Goal: Task Accomplishment & Management: Manage account settings

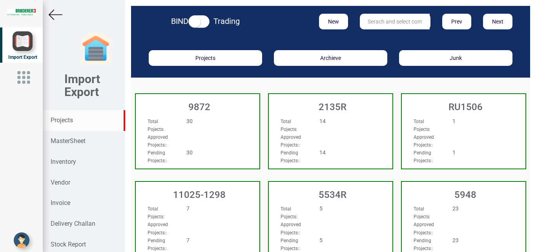
click at [389, 22] on input "text" at bounding box center [395, 22] width 70 height 16
type input "7547"
click at [376, 38] on strong "7547" at bounding box center [374, 38] width 13 height 6
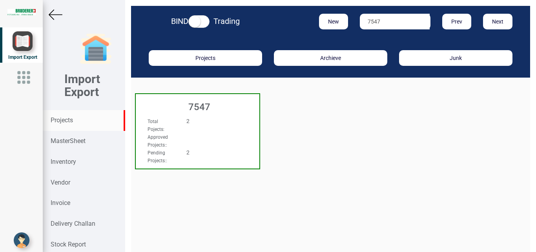
drag, startPoint x: 235, startPoint y: 118, endPoint x: 524, endPoint y: 6, distance: 310.4
click at [235, 118] on div "Total Pojects : 2 Approved Projects: : Pending Projects: : 2" at bounding box center [198, 124] width 124 height 30
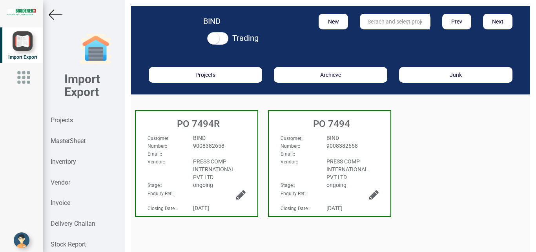
click at [230, 153] on div "Email: :" at bounding box center [197, 154] width 110 height 8
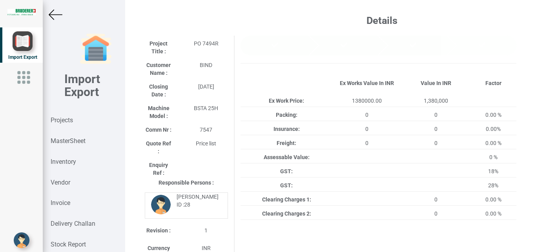
click at [55, 13] on img at bounding box center [56, 15] width 14 height 14
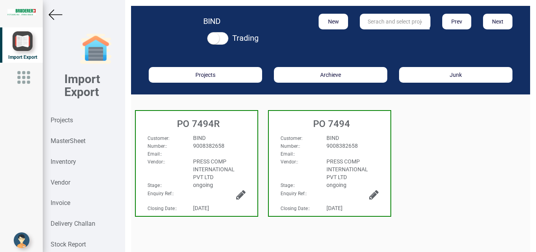
click at [361, 153] on div "Email: :" at bounding box center [330, 154] width 110 height 8
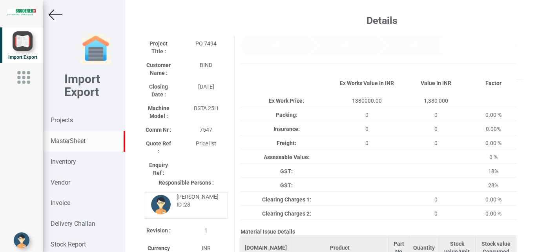
drag, startPoint x: 56, startPoint y: 13, endPoint x: 103, endPoint y: 148, distance: 143.4
click at [56, 13] on img at bounding box center [56, 15] width 14 height 14
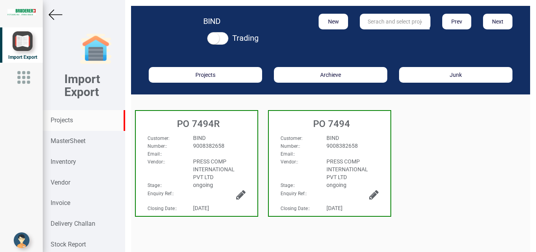
click at [55, 121] on strong "Projects" at bounding box center [62, 120] width 22 height 7
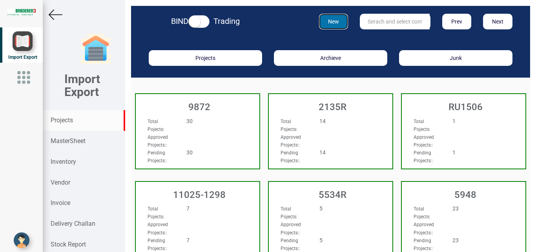
click at [330, 23] on button "New" at bounding box center [333, 22] width 29 height 16
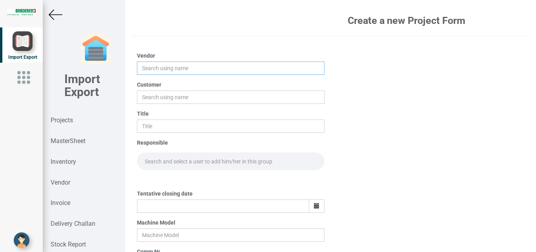
click at [145, 64] on input "text" at bounding box center [231, 68] width 188 height 13
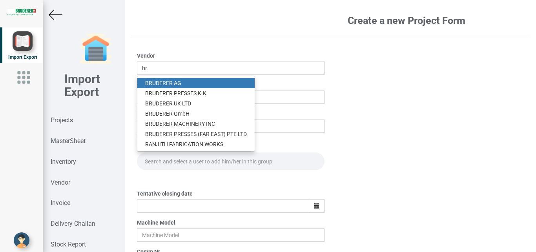
click at [157, 79] on link "BR UDERER AG" at bounding box center [195, 83] width 117 height 10
type input "[PERSON_NAME]"
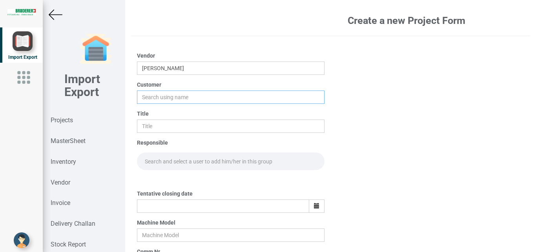
drag, startPoint x: 139, startPoint y: 93, endPoint x: 146, endPoint y: 94, distance: 7.6
click at [139, 93] on input "text" at bounding box center [231, 97] width 188 height 13
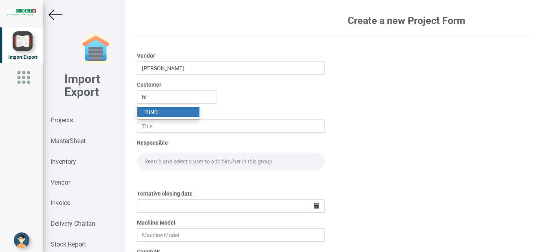
click at [157, 113] on link "BI ND" at bounding box center [168, 112] width 62 height 10
type input "BIND"
click at [155, 124] on input "text" at bounding box center [231, 126] width 188 height 13
type input "p"
type input "PO 7678"
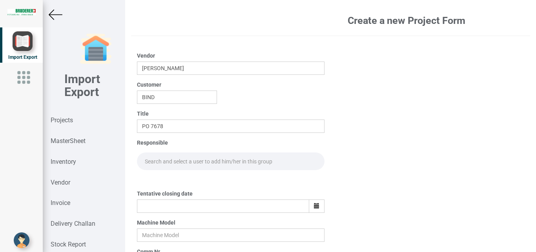
click at [153, 159] on input "text" at bounding box center [231, 162] width 188 height 18
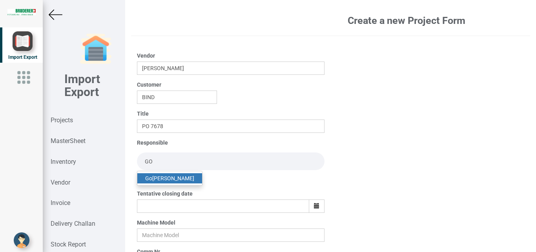
type input "GO"
click at [175, 178] on link "Go [PERSON_NAME]" at bounding box center [169, 178] width 65 height 10
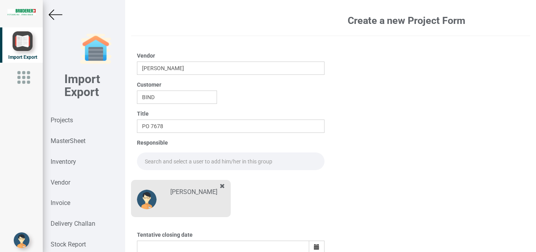
click at [151, 163] on input "text" at bounding box center [231, 162] width 188 height 18
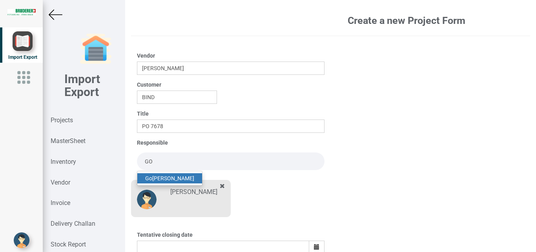
click at [171, 177] on link "Go [PERSON_NAME]" at bounding box center [169, 178] width 65 height 10
type input "[PERSON_NAME]"
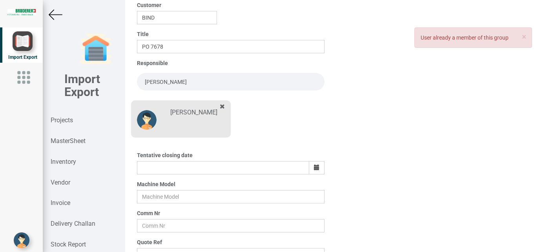
scroll to position [79, 0]
click at [315, 168] on icon "button" at bounding box center [316, 168] width 5 height 5
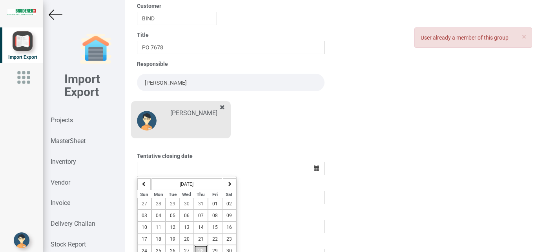
click at [202, 245] on button "28" at bounding box center [201, 251] width 14 height 12
type input "[DATE]"
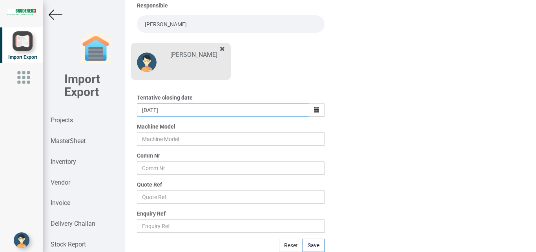
scroll to position [137, 0]
click at [160, 138] on input "text" at bounding box center [231, 139] width 188 height 13
type input "BSTA 25H"
drag, startPoint x: 156, startPoint y: 171, endPoint x: 178, endPoint y: 171, distance: 22.4
click at [157, 171] on input "text" at bounding box center [231, 168] width 188 height 13
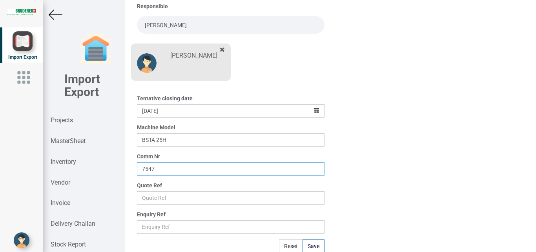
type input "7547"
click at [164, 198] on input "text" at bounding box center [231, 197] width 188 height 13
type input "Price list"
click at [314, 250] on button "Save" at bounding box center [314, 246] width 22 height 13
type input "[DATE]"
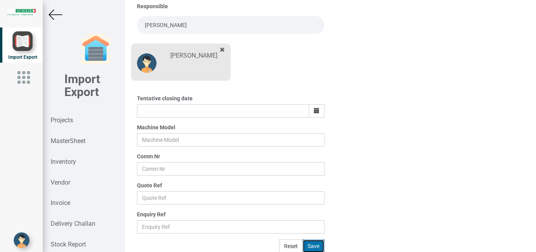
scroll to position [96, 0]
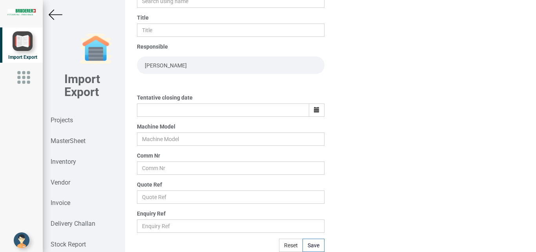
click at [51, 11] on img at bounding box center [56, 15] width 14 height 14
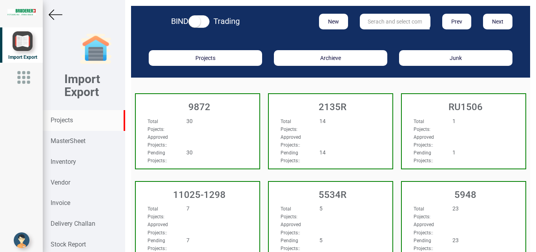
click at [374, 25] on input "text" at bounding box center [395, 22] width 70 height 16
type input "7547"
click at [372, 35] on strong "7547" at bounding box center [374, 38] width 13 height 6
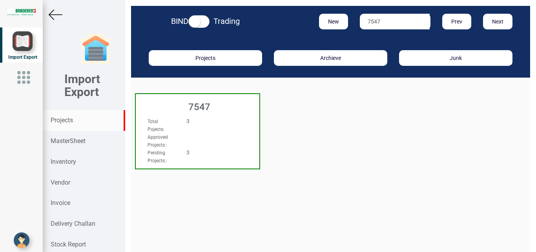
drag, startPoint x: 223, startPoint y: 123, endPoint x: 536, endPoint y: 134, distance: 312.5
click at [224, 123] on div "3" at bounding box center [207, 121] width 55 height 8
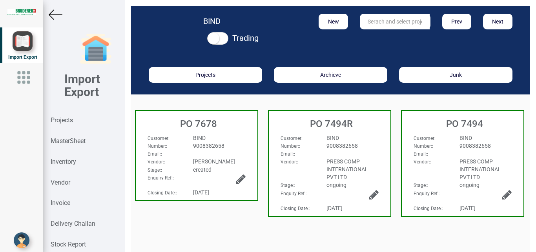
click at [236, 136] on div "BIND" at bounding box center [219, 138] width 64 height 8
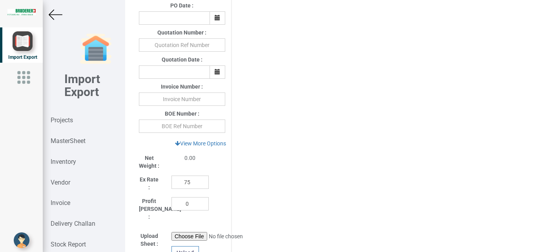
scroll to position [322, 0]
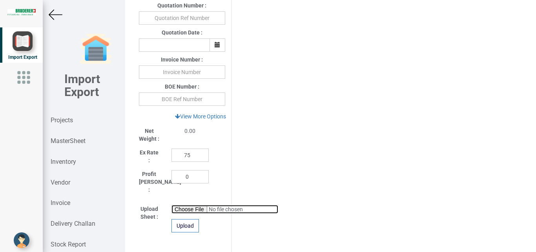
click at [177, 205] on input "file" at bounding box center [224, 209] width 107 height 9
type input "C:\fakepath\part list 7547.xlsx"
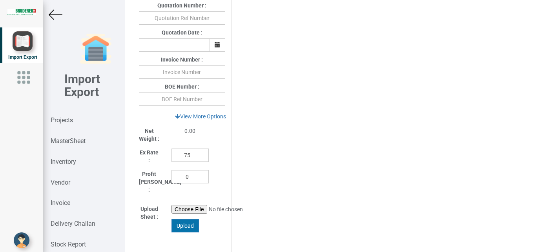
click at [185, 221] on div "Upload" at bounding box center [184, 225] width 27 height 13
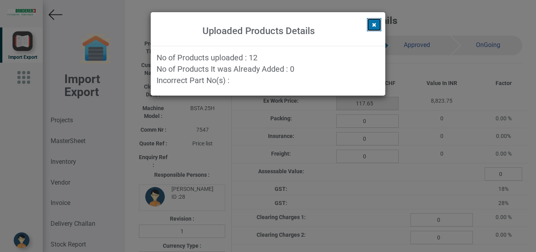
click at [373, 25] on icon at bounding box center [374, 24] width 4 height 5
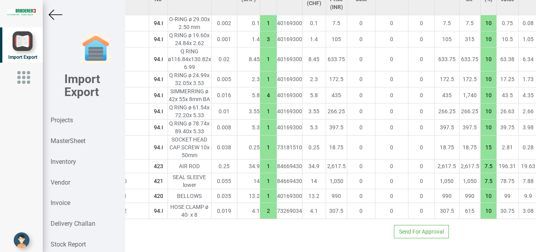
scroll to position [631, 117]
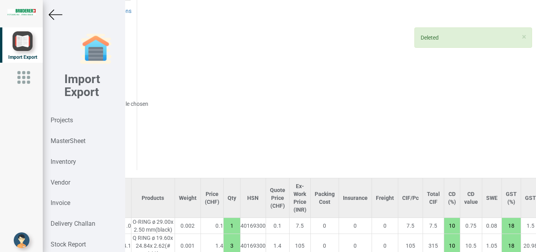
type input "103.65"
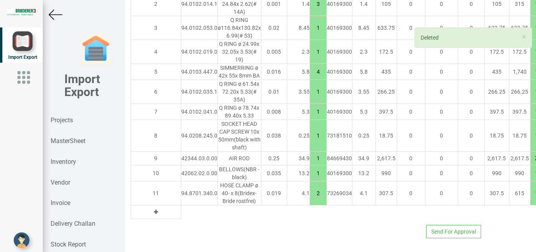
scroll to position [671, 0]
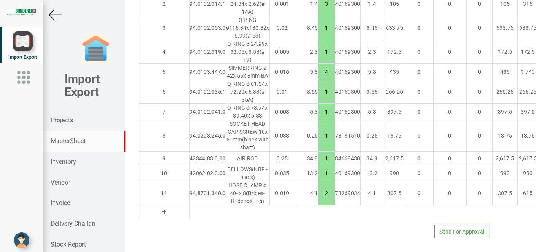
click at [67, 142] on strong "MasterSheet" at bounding box center [68, 140] width 35 height 7
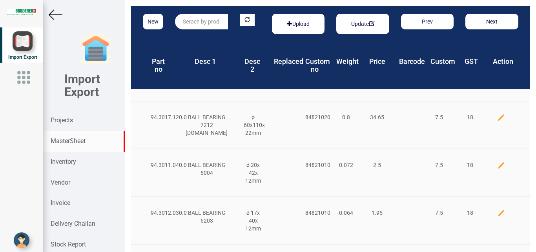
click at [184, 16] on input "text" at bounding box center [201, 22] width 53 height 16
click at [210, 41] on link "42151 .02.0.00" at bounding box center [206, 38] width 62 height 10
type input "42151.02.0.00"
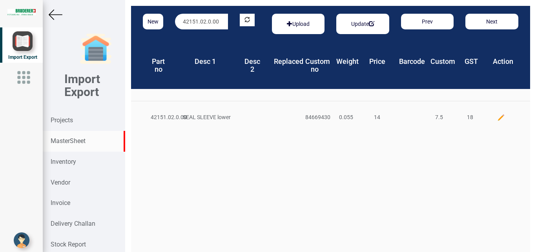
click at [497, 116] on img at bounding box center [501, 118] width 8 height 8
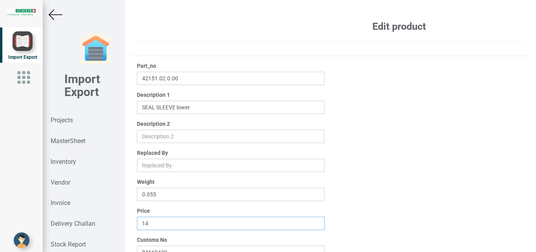
drag, startPoint x: 190, startPoint y: 220, endPoint x: 76, endPoint y: 220, distance: 113.8
click at [137, 220] on input "14" at bounding box center [231, 223] width 188 height 13
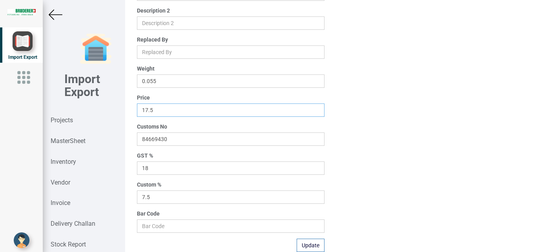
scroll to position [125, 0]
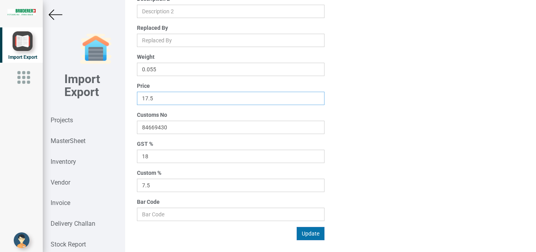
type input "17.5"
click at [309, 235] on button "Update" at bounding box center [311, 233] width 28 height 13
click at [50, 13] on img at bounding box center [56, 15] width 14 height 14
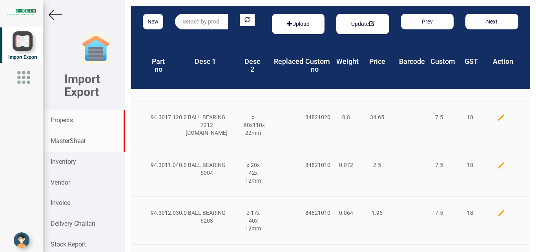
click at [68, 120] on strong "Projects" at bounding box center [62, 120] width 22 height 7
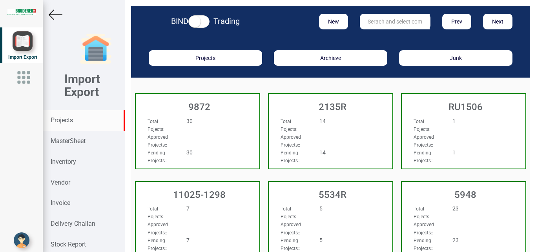
click at [192, 18] on small at bounding box center [195, 22] width 12 height 12
click at [391, 19] on input "text" at bounding box center [395, 22] width 70 height 16
click at [66, 122] on strong "Projects" at bounding box center [62, 120] width 22 height 7
click at [400, 20] on input "7547" at bounding box center [395, 22] width 70 height 16
type input "7"
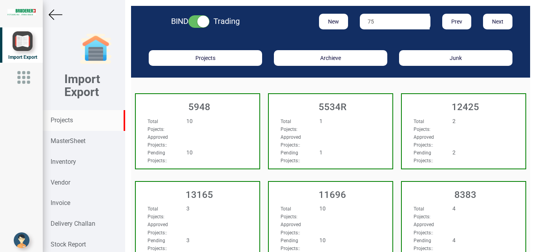
type input "7"
click at [379, 22] on input "text" at bounding box center [395, 22] width 70 height 16
type input "7"
click at [69, 140] on strong "MasterSheet" at bounding box center [68, 140] width 35 height 7
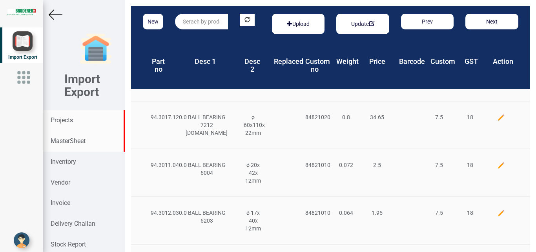
click at [69, 118] on strong "Projects" at bounding box center [62, 120] width 22 height 7
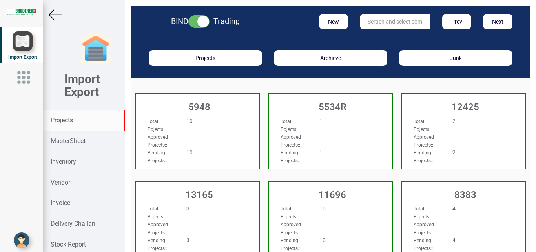
click at [367, 19] on input "text" at bounding box center [395, 22] width 70 height 16
type input "7"
click at [66, 120] on strong "Projects" at bounding box center [62, 120] width 22 height 7
click at [372, 24] on input "text" at bounding box center [395, 22] width 70 height 16
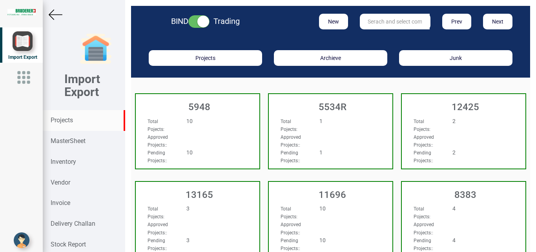
click at [379, 20] on input "text" at bounding box center [395, 22] width 70 height 16
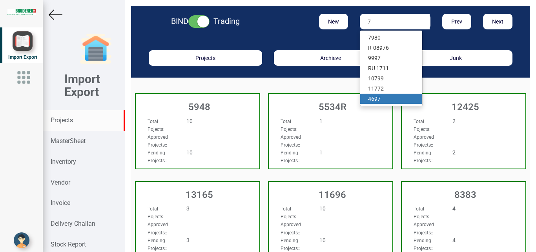
click at [374, 97] on link "469 7" at bounding box center [391, 99] width 62 height 10
type input "4697"
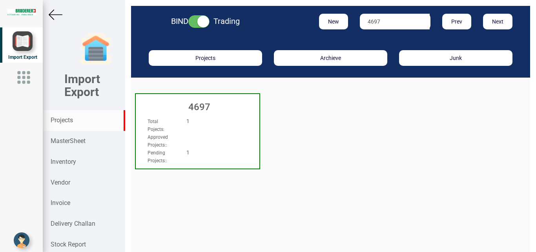
click at [251, 123] on div "Total Pojects : 1 Approved Projects: : Pending Projects: : 1" at bounding box center [198, 124] width 124 height 30
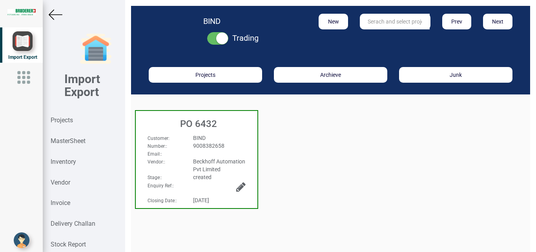
click at [56, 18] on img at bounding box center [56, 15] width 14 height 14
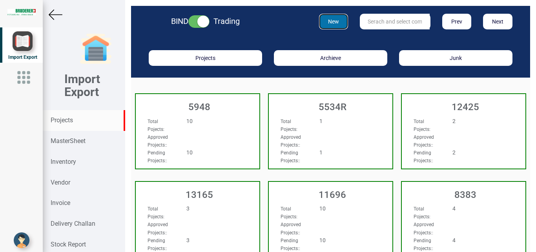
click at [335, 20] on button "New" at bounding box center [333, 22] width 29 height 16
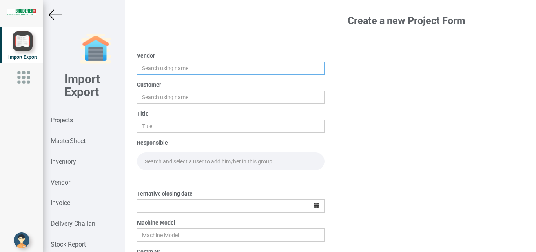
click at [169, 69] on input "text" at bounding box center [231, 68] width 188 height 13
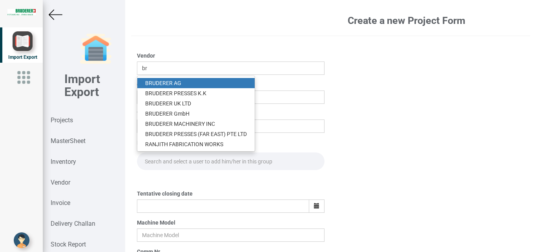
click at [169, 81] on link "BR UDERER AG" at bounding box center [195, 83] width 117 height 10
type input "[PERSON_NAME]"
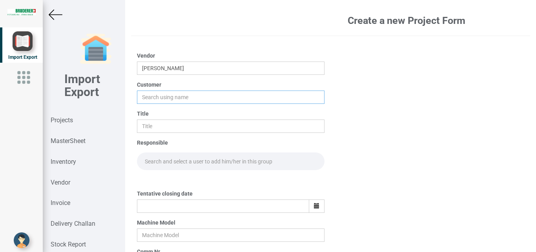
click at [153, 95] on input "text" at bounding box center [231, 97] width 188 height 13
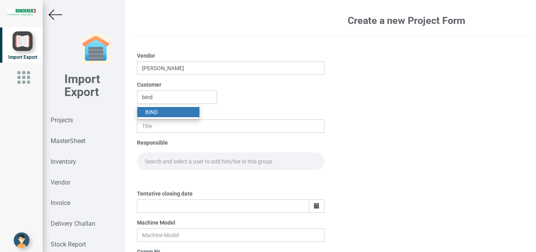
click at [160, 113] on link "BIND" at bounding box center [168, 112] width 62 height 10
type input "BIND"
click at [148, 123] on input "text" at bounding box center [231, 126] width 188 height 13
type input "p"
type input "PO 7678"
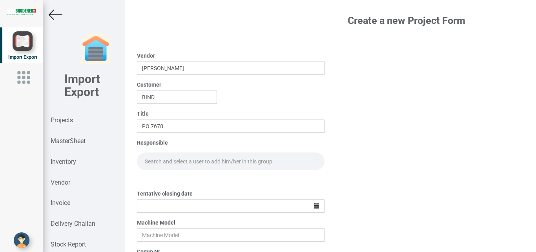
click at [153, 156] on input "text" at bounding box center [231, 162] width 188 height 18
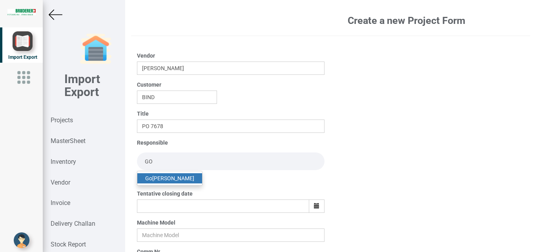
type input "GO"
click at [169, 174] on link "Go [PERSON_NAME]" at bounding box center [169, 178] width 65 height 10
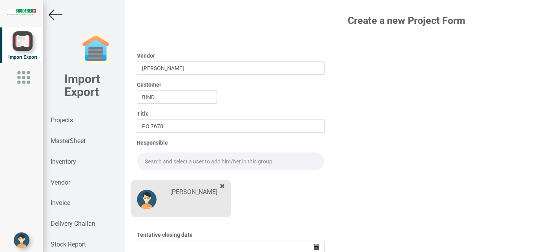
click at [157, 164] on input "text" at bounding box center [231, 162] width 188 height 18
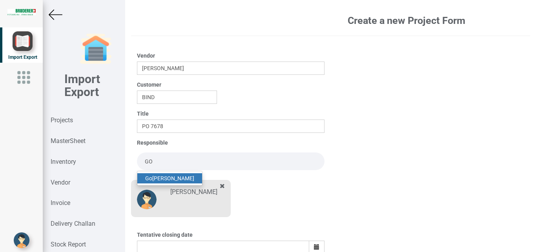
click at [171, 177] on link "Go [PERSON_NAME]" at bounding box center [169, 178] width 65 height 10
type input "[PERSON_NAME]"
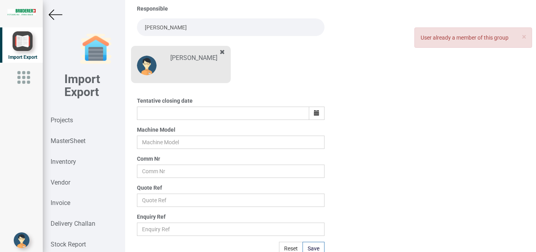
scroll to position [137, 0]
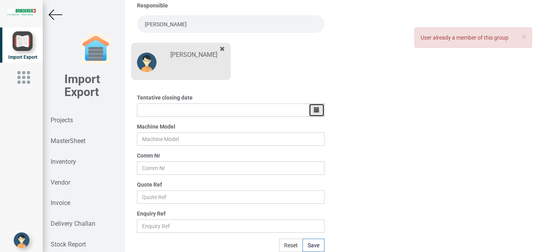
click at [314, 109] on icon "button" at bounding box center [316, 109] width 5 height 5
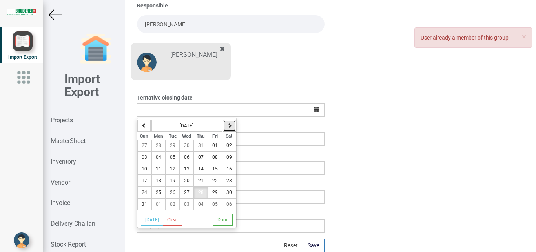
click at [231, 123] on button "button" at bounding box center [229, 126] width 13 height 12
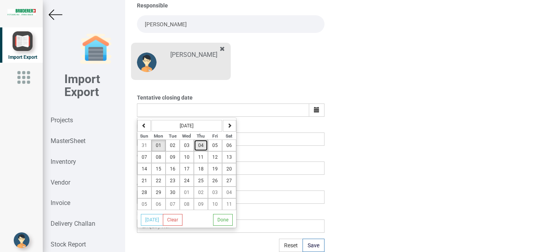
click at [200, 141] on button "04" at bounding box center [201, 146] width 14 height 12
type input "[DATE]"
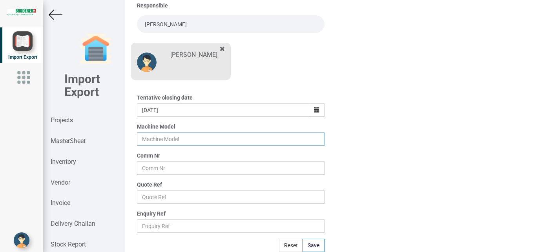
click at [149, 144] on input "text" at bounding box center [231, 139] width 188 height 13
type input "BSTA 25H"
click at [154, 171] on input "text" at bounding box center [231, 168] width 188 height 13
type input "7547"
click at [154, 201] on input "text" at bounding box center [231, 197] width 188 height 13
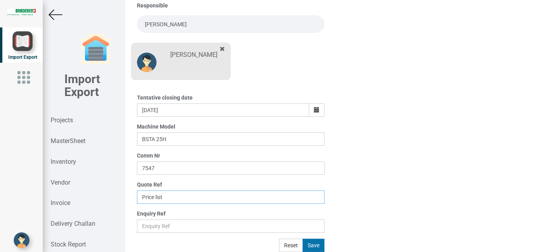
type input "Price list"
click at [312, 251] on button "Save" at bounding box center [314, 245] width 22 height 13
type input "[DATE]"
click at [312, 242] on button "Save" at bounding box center [314, 245] width 22 height 13
click at [311, 244] on button "Save" at bounding box center [314, 245] width 22 height 13
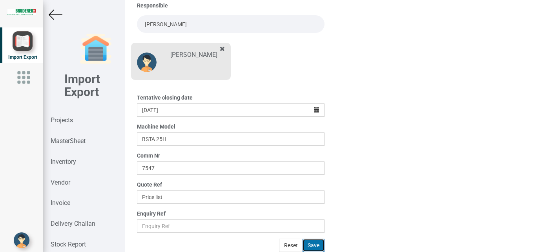
click at [307, 245] on button "Save" at bounding box center [314, 245] width 22 height 13
click at [307, 246] on button "Save" at bounding box center [314, 245] width 22 height 13
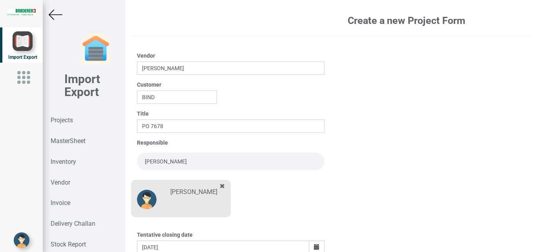
scroll to position [21, 0]
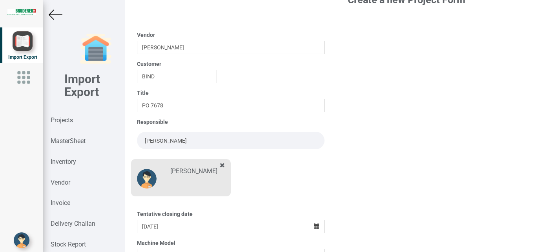
click at [221, 164] on icon at bounding box center [222, 165] width 5 height 6
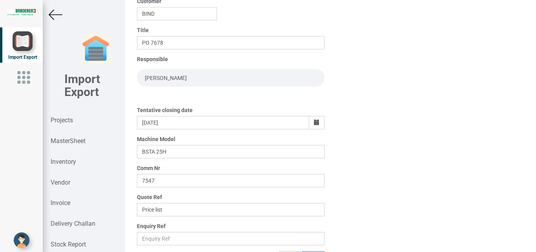
scroll to position [96, 0]
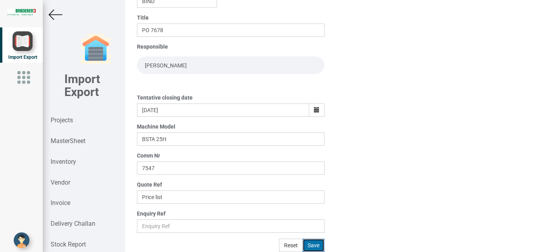
drag, startPoint x: 313, startPoint y: 249, endPoint x: 309, endPoint y: 241, distance: 9.0
click at [312, 249] on button "Save" at bounding box center [314, 245] width 22 height 13
click at [314, 244] on button "Save" at bounding box center [314, 245] width 22 height 13
click at [55, 15] on img at bounding box center [56, 15] width 14 height 14
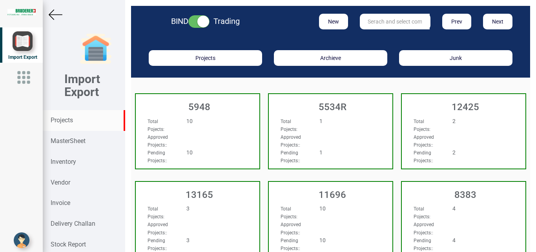
click at [414, 14] on input "text" at bounding box center [395, 22] width 70 height 16
type input "7547"
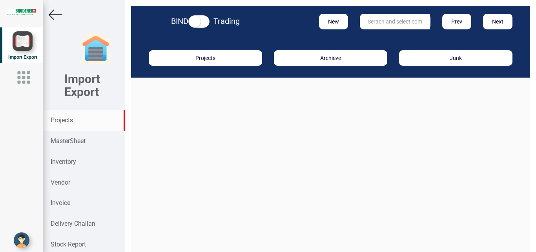
click at [60, 122] on strong "Projects" at bounding box center [62, 120] width 22 height 7
click at [392, 19] on input "text" at bounding box center [395, 22] width 70 height 16
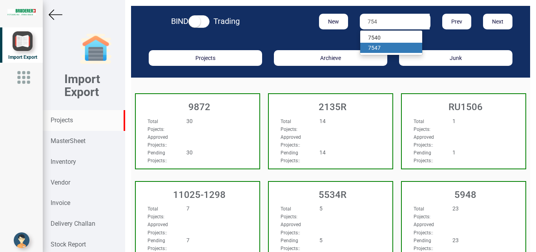
click at [377, 47] on link "754 7" at bounding box center [391, 48] width 62 height 10
type input "7547"
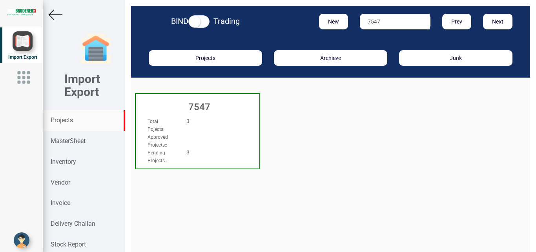
click at [239, 111] on h3 "7547" at bounding box center [200, 107] width 120 height 10
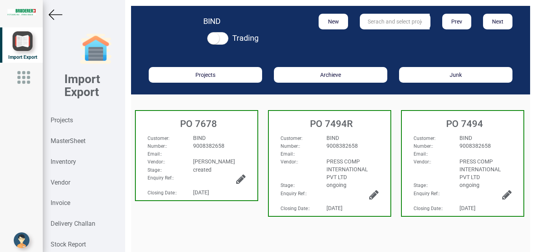
click at [239, 144] on div "9008382658" at bounding box center [219, 146] width 64 height 8
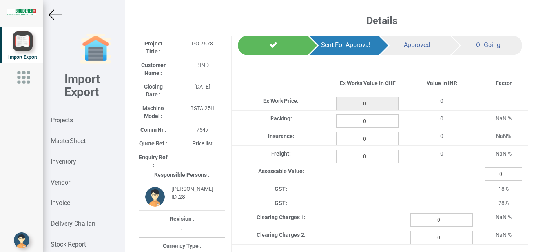
type input "103.65"
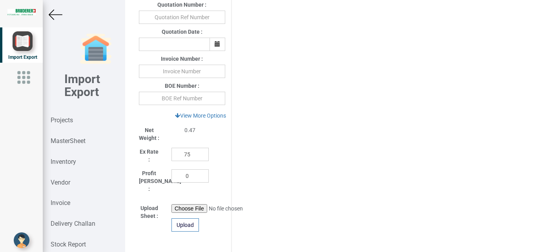
scroll to position [671, 0]
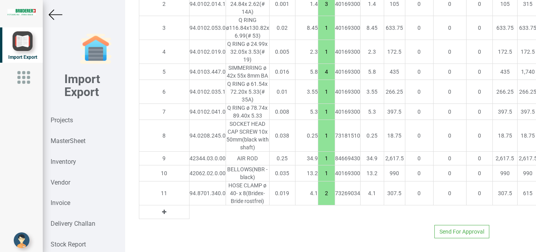
click at [160, 208] on button at bounding box center [164, 212] width 9 height 9
click at [190, 206] on input "text" at bounding box center [208, 212] width 36 height 13
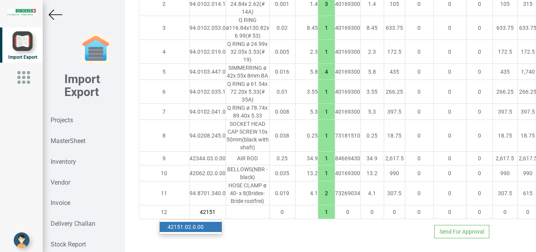
type input "42151"
click at [192, 222] on link "42151 .02.0.00" at bounding box center [191, 227] width 62 height 10
type input "121.15"
type input "42151.02.0.00"
type input "7.5"
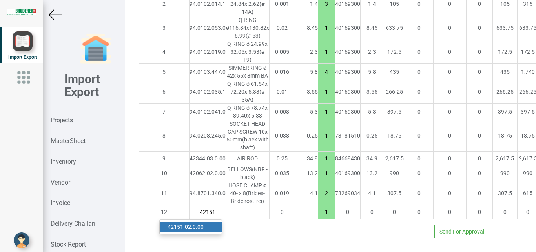
type input "18"
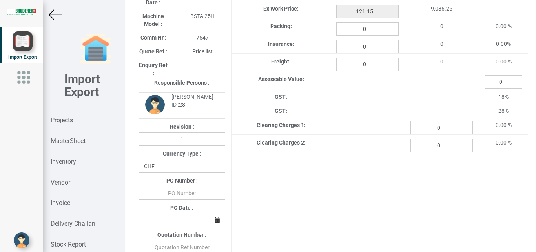
scroll to position [132, 0]
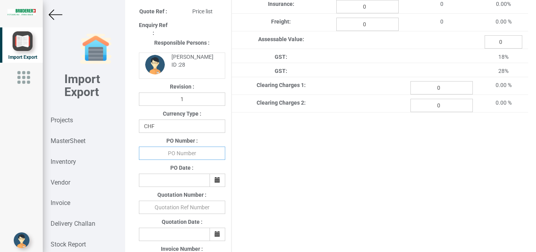
click at [184, 149] on input "text" at bounding box center [182, 153] width 86 height 13
click at [186, 151] on input "text" at bounding box center [182, 153] width 86 height 13
type input "b"
type input "BPIPL/PO/7678/25-26"
click at [221, 183] on button "button" at bounding box center [218, 180] width 16 height 13
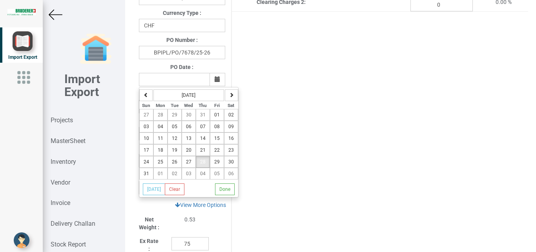
scroll to position [240, 0]
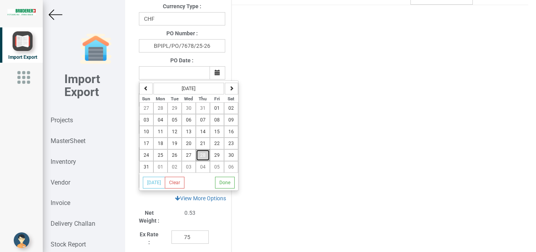
click at [200, 157] on span "28" at bounding box center [202, 155] width 5 height 5
type input "[DATE]"
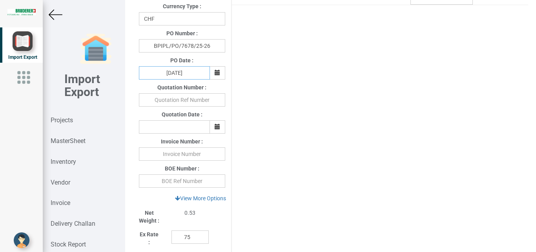
scroll to position [308, 0]
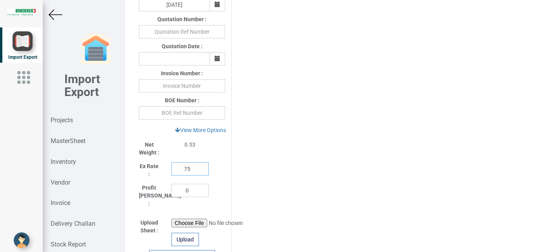
drag, startPoint x: 187, startPoint y: 170, endPoint x: 151, endPoint y: 171, distance: 36.1
click at [171, 171] on input "75" at bounding box center [189, 168] width 37 height 13
type input "110"
click at [196, 129] on link "View More Options" at bounding box center [200, 130] width 61 height 13
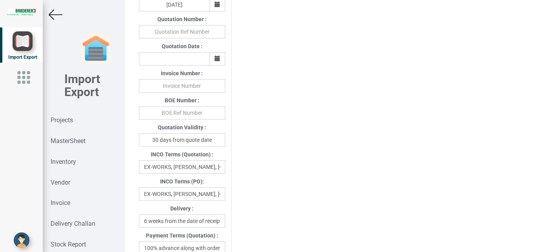
scroll to position [410, 0]
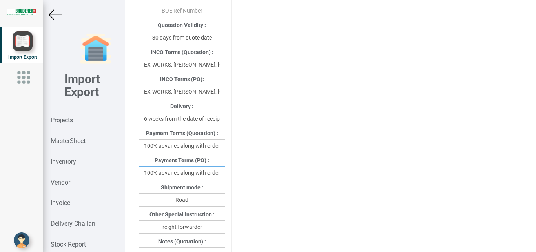
drag, startPoint x: 141, startPoint y: 175, endPoint x: 231, endPoint y: 176, distance: 90.6
click at [231, 176] on div "Project Title : PO 7678 Customer Name : BIND Closing Date : 2025-08-27 Machine …" at bounding box center [330, 99] width 395 height 949
drag, startPoint x: 211, startPoint y: 175, endPoint x: 112, endPoint y: 187, distance: 100.0
click at [139, 180] on input "Wng with order" at bounding box center [182, 172] width 86 height 13
type input "Within 30 days"
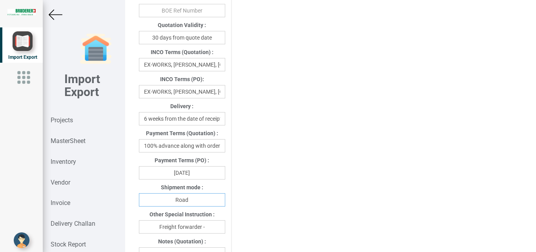
drag, startPoint x: 200, startPoint y: 205, endPoint x: 146, endPoint y: 202, distance: 53.8
click at [146, 202] on input "Road" at bounding box center [182, 199] width 86 height 13
type input "Air"
click at [205, 226] on input "Freight forwarder -" at bounding box center [182, 227] width 86 height 13
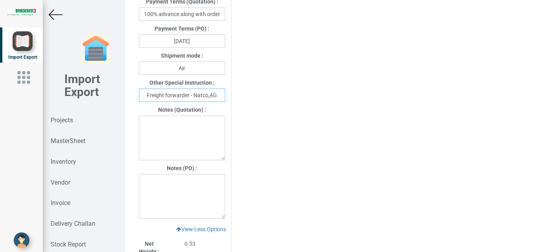
type input "Freight forwarder - Natco,AG"
drag, startPoint x: 165, startPoint y: 190, endPoint x: 169, endPoint y: 193, distance: 5.3
click at [165, 191] on textarea at bounding box center [182, 196] width 86 height 45
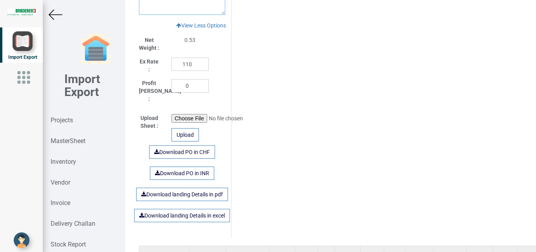
scroll to position [771, 0]
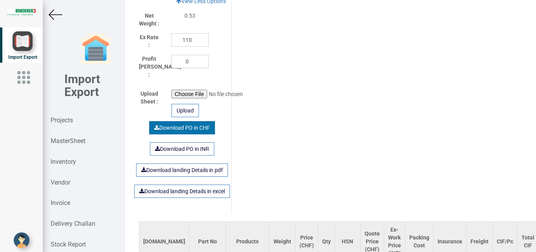
type textarea "1)P rice is exclusive of packing and freight"
click at [166, 124] on link "Download PO in CHF" at bounding box center [182, 127] width 66 height 13
